Goal: Task Accomplishment & Management: Manage account settings

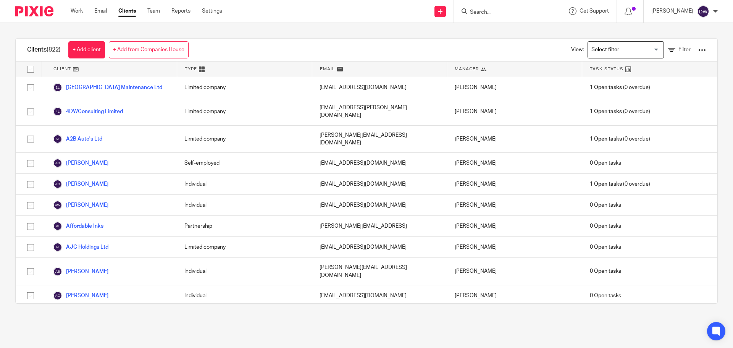
click at [616, 56] on input "Search for option" at bounding box center [624, 49] width 71 height 13
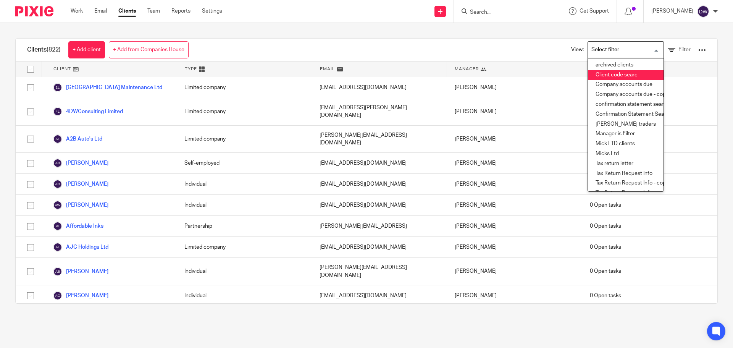
click at [618, 73] on li "Client code searc" at bounding box center [626, 75] width 76 height 10
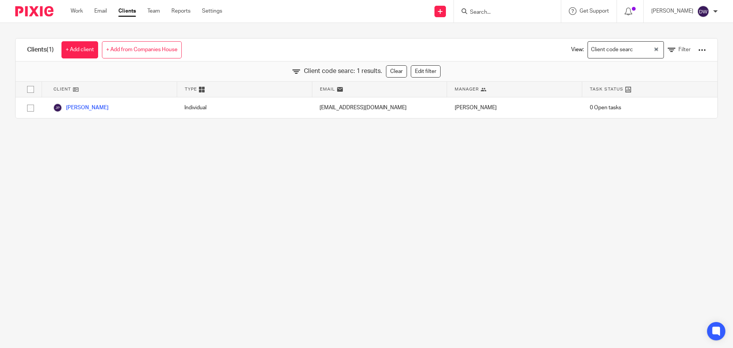
click at [433, 64] on div "Client code searc: 1 results. Clear Edit filter" at bounding box center [367, 71] width 702 height 20
click at [431, 68] on link "Edit filter" at bounding box center [426, 71] width 30 height 12
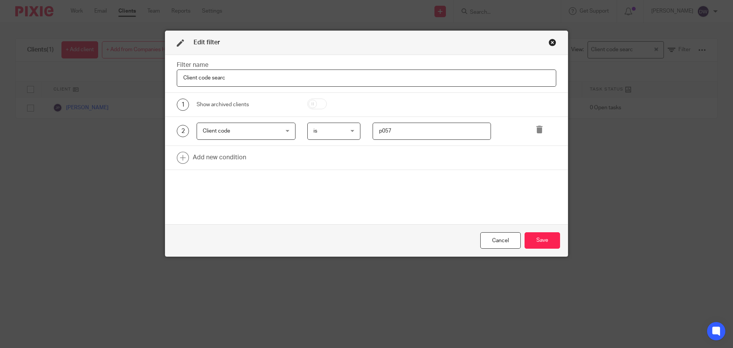
click at [392, 128] on input "p057" at bounding box center [432, 131] width 119 height 17
type input "d007"
click at [540, 240] on button "Save" at bounding box center [543, 240] width 36 height 16
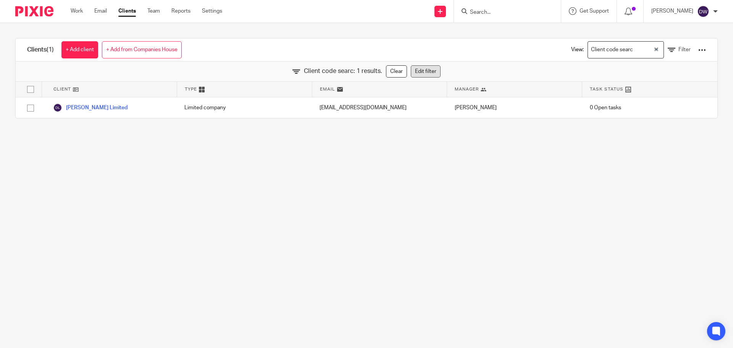
drag, startPoint x: 437, startPoint y: 69, endPoint x: 408, endPoint y: 77, distance: 30.1
click at [408, 77] on div "Client code searc: 1 results. Clear Edit filter" at bounding box center [367, 71] width 702 height 20
click at [411, 77] on link "Edit filter" at bounding box center [426, 71] width 30 height 12
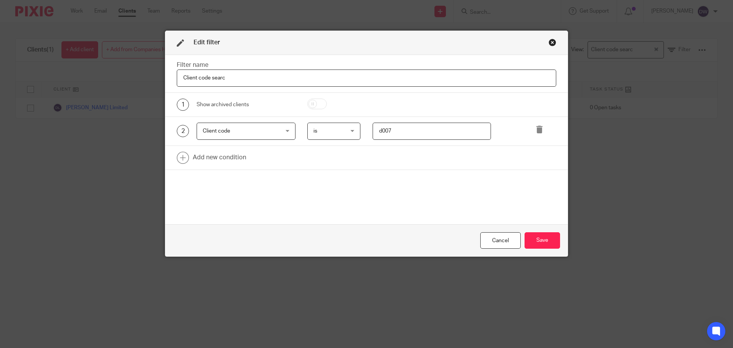
click at [391, 135] on input "d007" at bounding box center [432, 131] width 119 height 17
type input "p014"
click at [548, 244] on button "Save" at bounding box center [543, 240] width 36 height 16
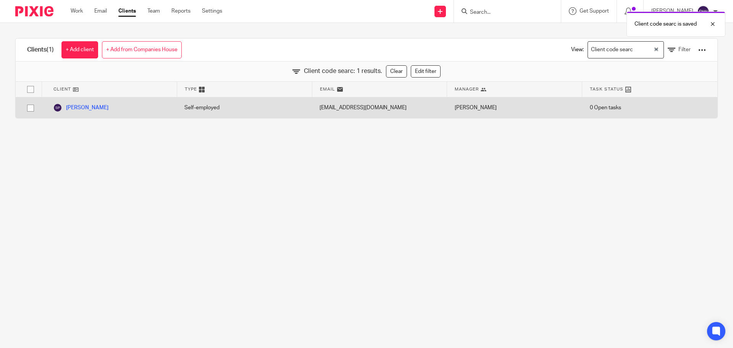
click at [258, 108] on div "Self-employed" at bounding box center [244, 107] width 135 height 21
click at [81, 105] on link "Stephen Pugh" at bounding box center [80, 107] width 55 height 9
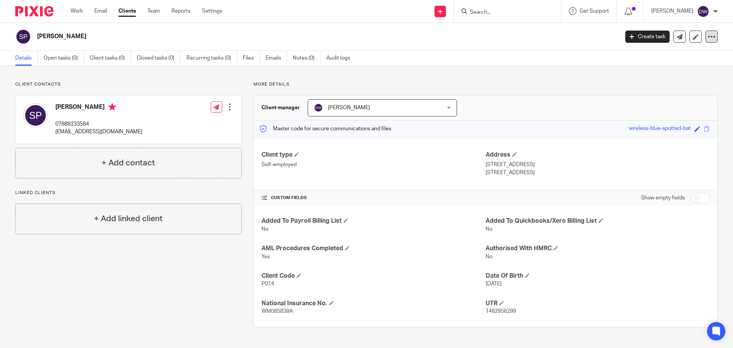
click at [710, 40] on div at bounding box center [712, 37] width 12 height 12
click at [664, 90] on button "Archive client" at bounding box center [664, 89] width 84 height 10
